Goal: Task Accomplishment & Management: Manage account settings

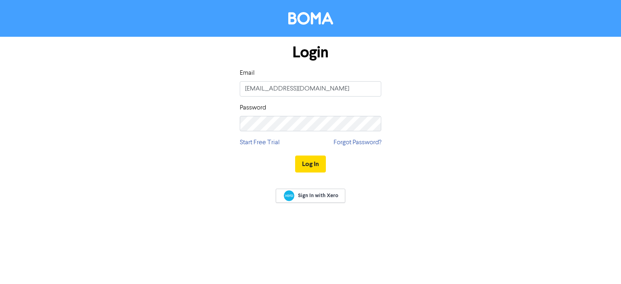
type input "[EMAIL_ADDRESS][DOMAIN_NAME]"
click at [295, 156] on button "Log In" at bounding box center [310, 164] width 31 height 17
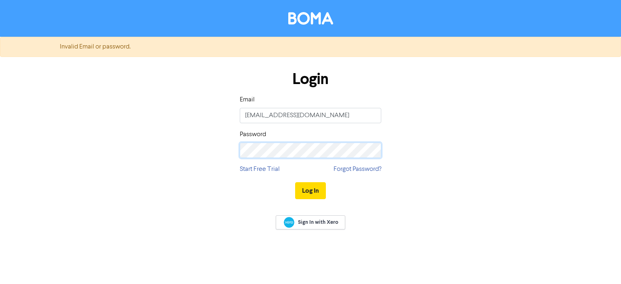
click at [295, 182] on button "Log In" at bounding box center [310, 190] width 31 height 17
click at [312, 189] on button "Log In" at bounding box center [310, 190] width 31 height 17
click at [192, 155] on div "Login Email [EMAIL_ADDRESS][DOMAIN_NAME] Password Start Free Trial Forgot Passw…" at bounding box center [310, 136] width 461 height 144
click at [295, 182] on button "Log In" at bounding box center [310, 190] width 31 height 17
click at [78, 139] on form "Invalid Email or password. Login Email [EMAIL_ADDRESS][DOMAIN_NAME] Password St…" at bounding box center [310, 122] width 621 height 171
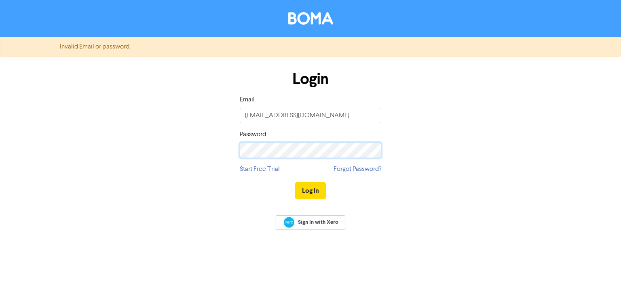
click at [295, 182] on button "Log In" at bounding box center [310, 190] width 31 height 17
